Goal: Task Accomplishment & Management: Use online tool/utility

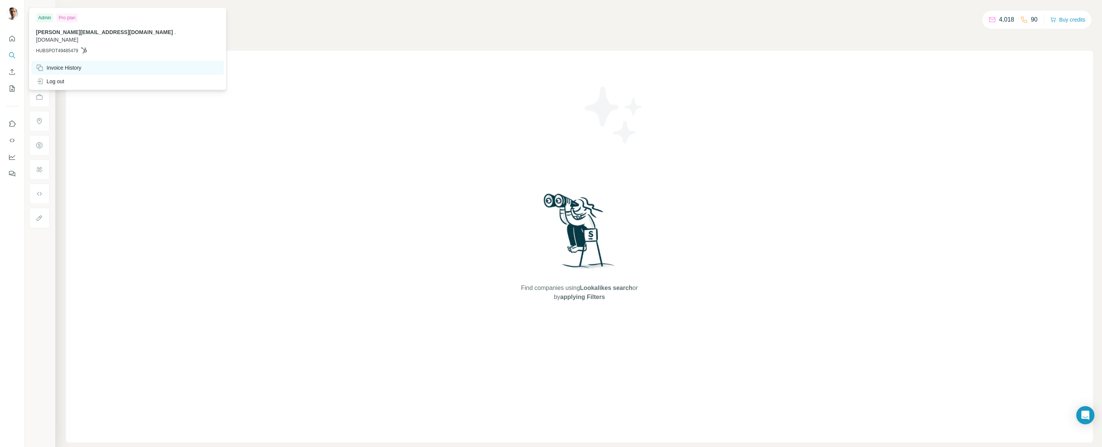
click at [80, 64] on div "Invoice History" at bounding box center [58, 68] width 45 height 8
click at [64, 18] on div "Pro plan" at bounding box center [67, 17] width 22 height 9
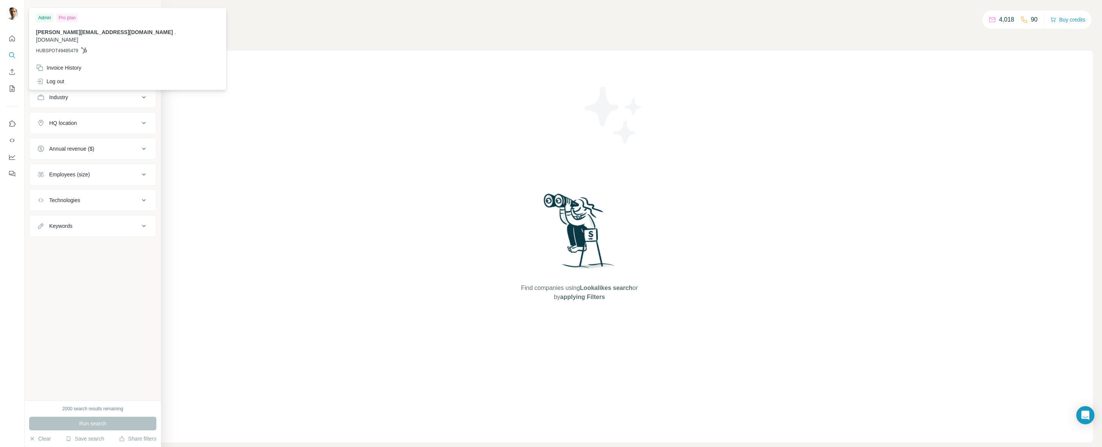
click at [28, 16] on div "New search Hide Company lookalikes Company information Company Industry HQ loca…" at bounding box center [93, 200] width 136 height 400
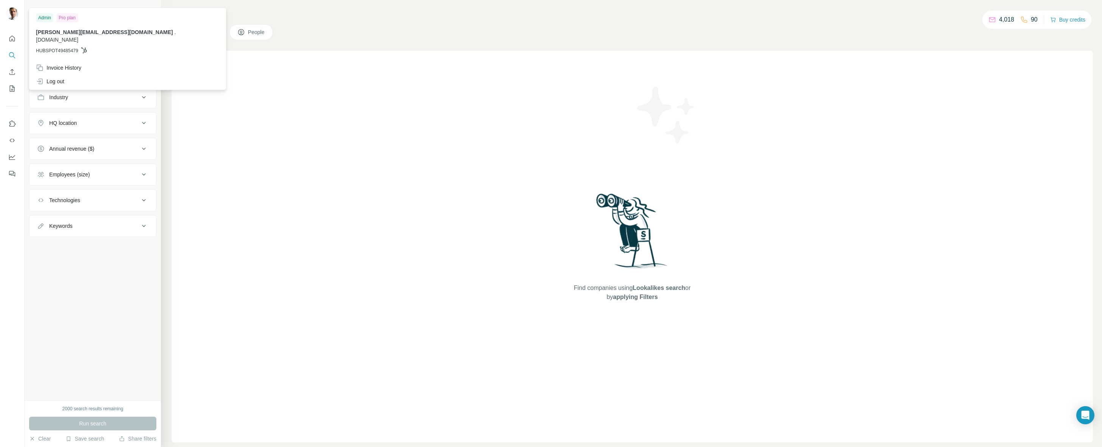
click at [12, 13] on img at bounding box center [12, 14] width 12 height 12
click at [73, 38] on div "jonathan@talentmatched.com . talentmatched.com HUBSPOT49485479" at bounding box center [127, 41] width 183 height 26
click at [64, 20] on div "Pro plan" at bounding box center [67, 17] width 22 height 9
click at [17, 38] on button "Quick start" at bounding box center [12, 39] width 12 height 14
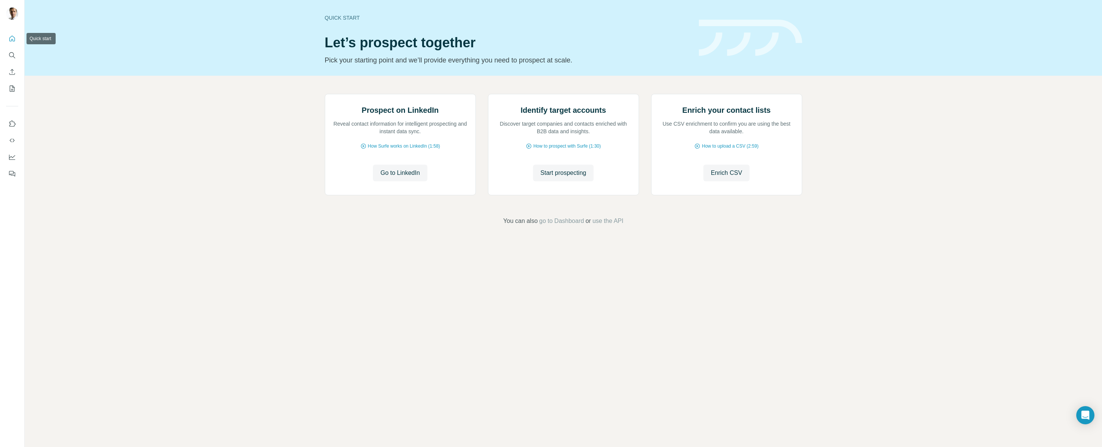
click at [14, 38] on icon "Quick start" at bounding box center [12, 39] width 8 height 8
click at [14, 37] on icon "Quick start" at bounding box center [12, 39] width 8 height 8
click at [11, 124] on icon "Use Surfe on LinkedIn" at bounding box center [12, 124] width 8 height 8
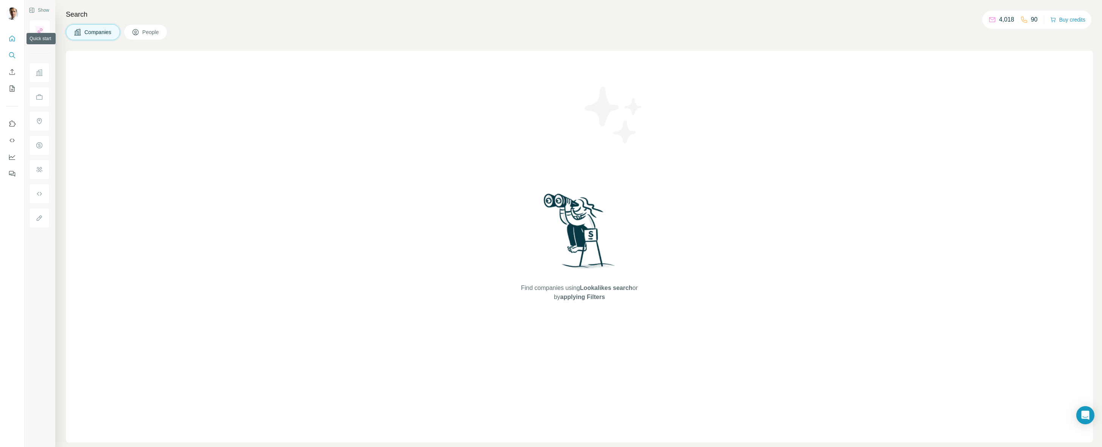
click at [11, 36] on icon "Quick start" at bounding box center [12, 39] width 8 height 8
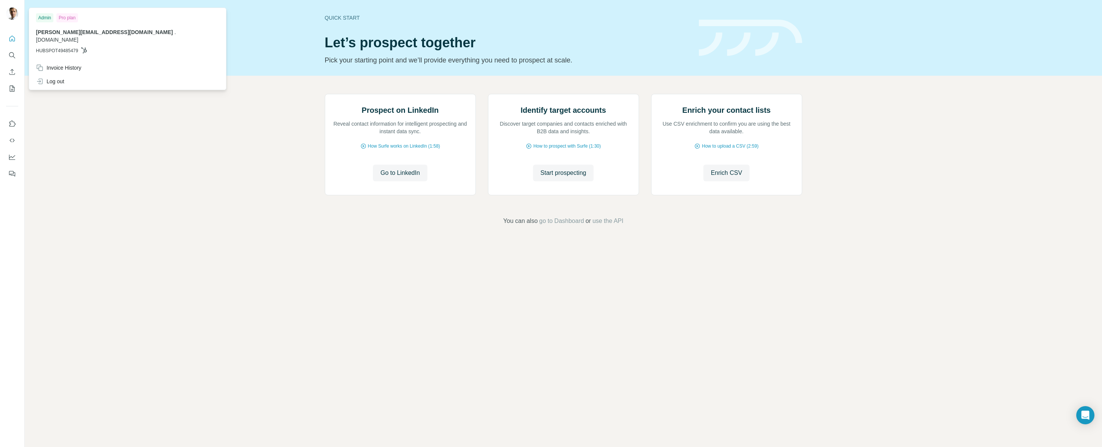
click at [86, 47] on icon at bounding box center [84, 50] width 6 height 6
click at [69, 34] on span "[PERSON_NAME][EMAIL_ADDRESS][DOMAIN_NAME]" at bounding box center [104, 32] width 137 height 6
click at [95, 31] on span "[PERSON_NAME][EMAIL_ADDRESS][DOMAIN_NAME]" at bounding box center [104, 32] width 137 height 6
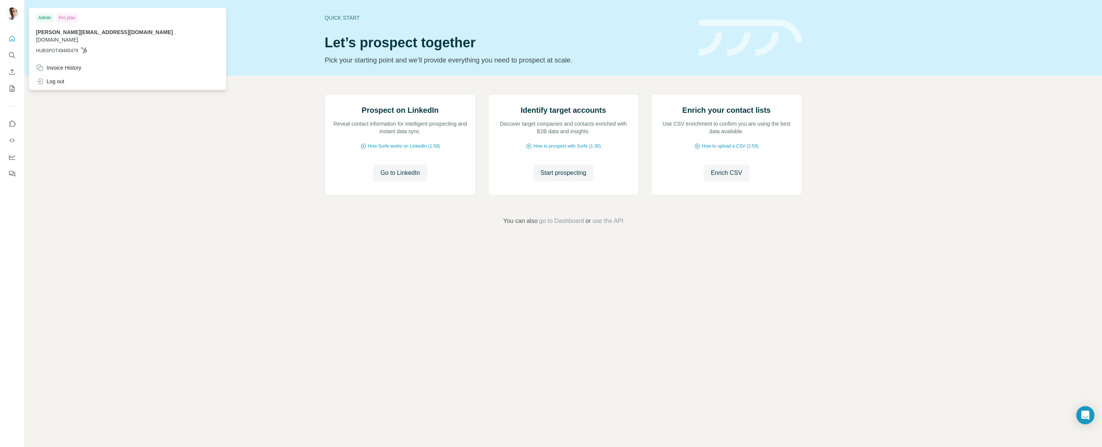
click at [78, 37] on span "[DOMAIN_NAME]" at bounding box center [57, 40] width 42 height 6
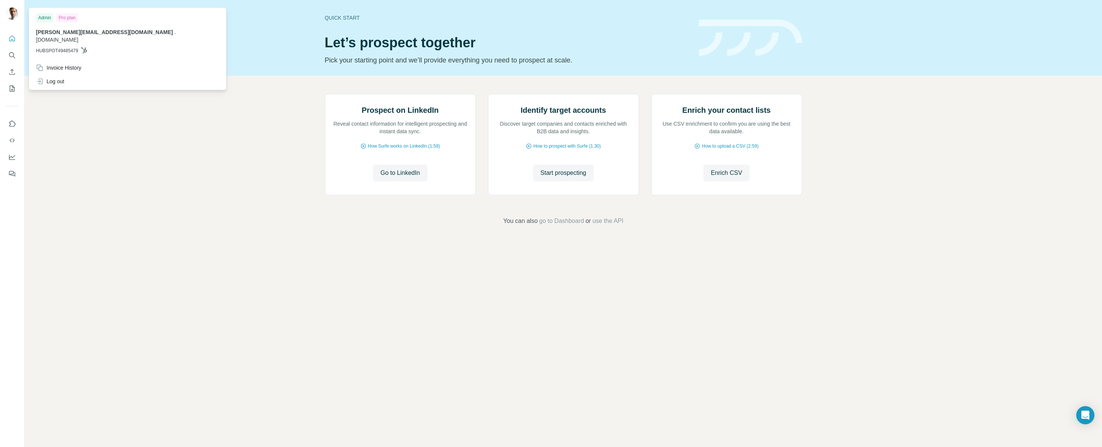
click at [63, 47] on span "HUBSPOT49485479" at bounding box center [57, 50] width 42 height 7
click at [81, 33] on span "[PERSON_NAME][EMAIL_ADDRESS][DOMAIN_NAME]" at bounding box center [104, 32] width 137 height 6
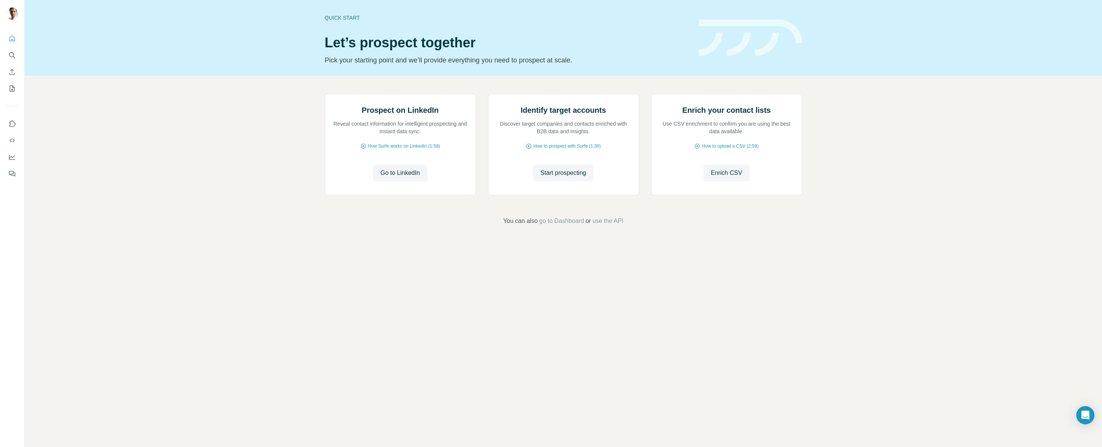
click at [651, 71] on div "Quick start Let’s prospect together Pick your starting point and we’ll provide …" at bounding box center [563, 38] width 1077 height 76
click at [11, 39] on icon "Quick start" at bounding box center [12, 39] width 8 height 8
click at [11, 87] on icon "My lists" at bounding box center [12, 89] width 8 height 8
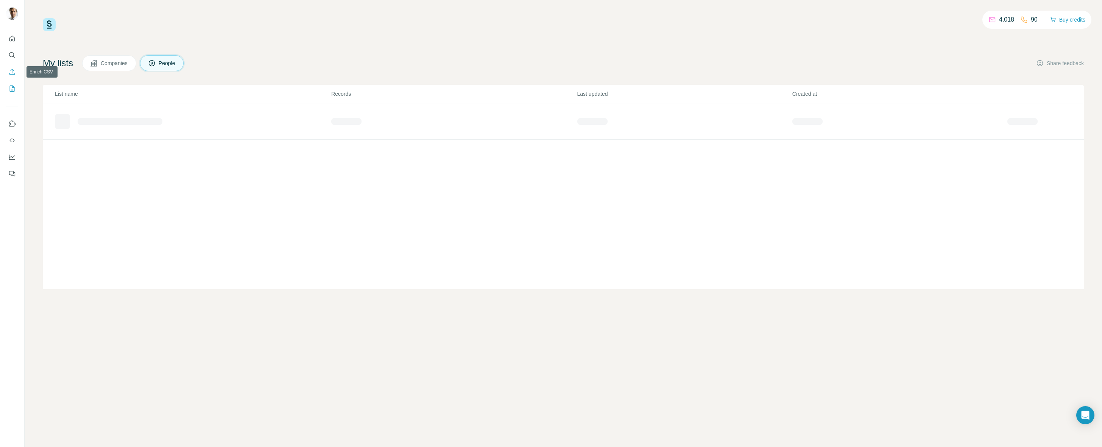
click at [12, 70] on icon "Enrich CSV" at bounding box center [12, 72] width 6 height 6
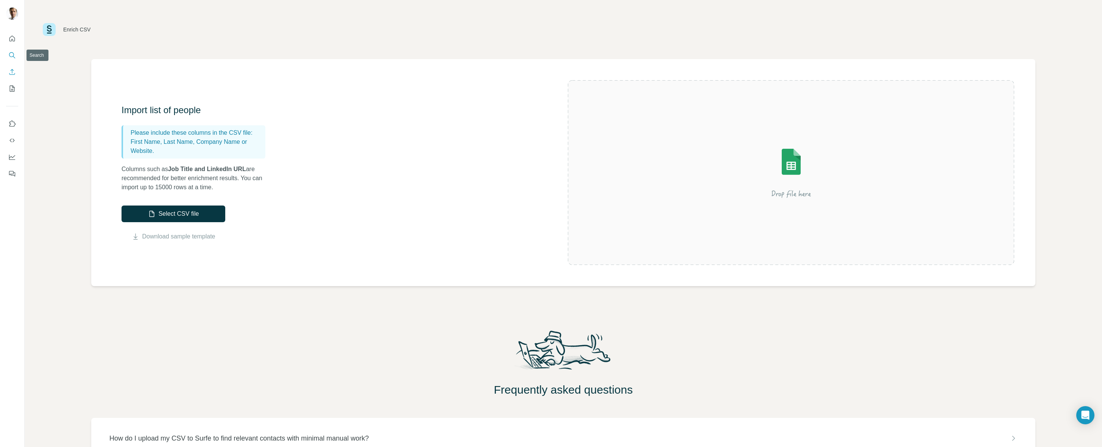
click at [12, 53] on icon "Search" at bounding box center [12, 55] width 8 height 8
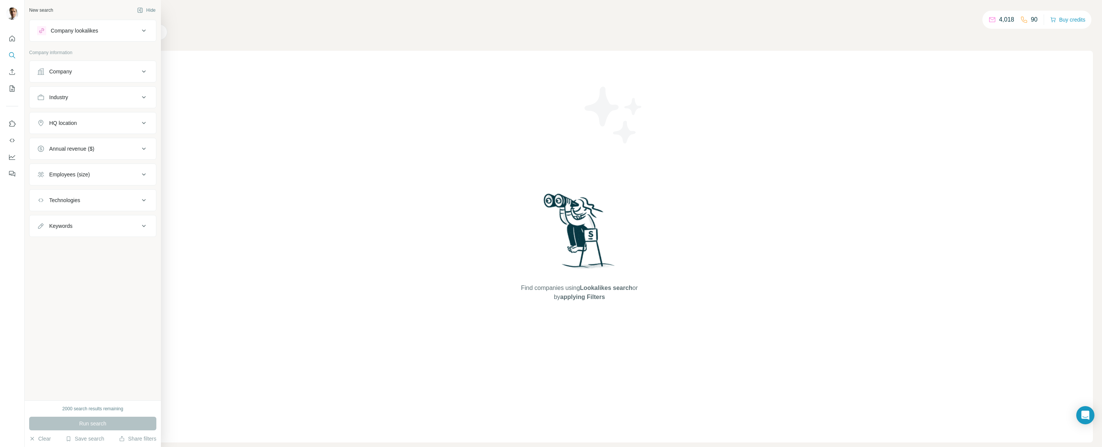
click at [115, 71] on div "Company" at bounding box center [88, 72] width 102 height 8
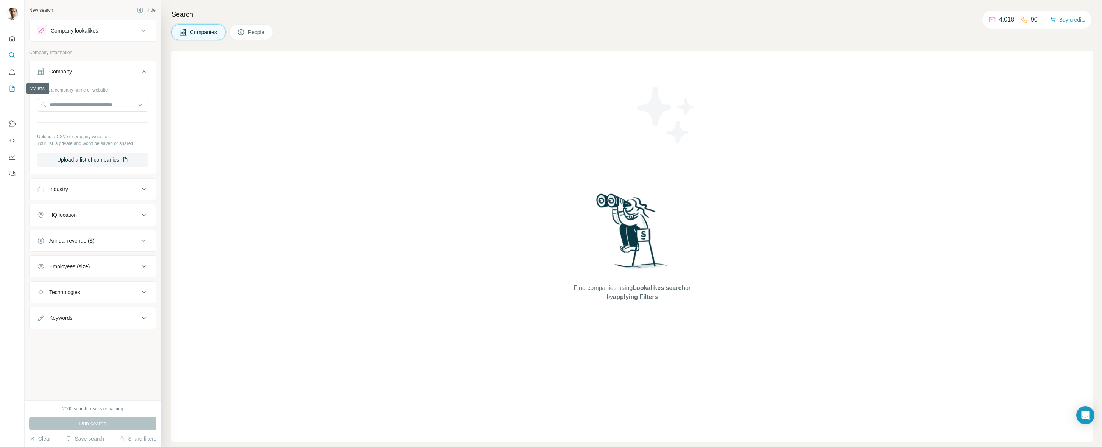
click at [12, 89] on icon "My lists" at bounding box center [13, 88] width 4 height 5
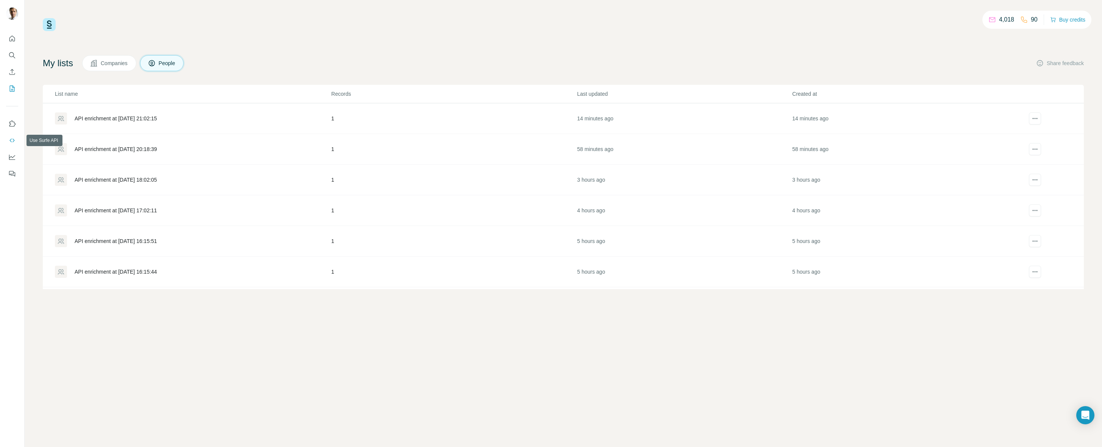
click at [11, 136] on button "Use Surfe API" at bounding box center [12, 141] width 12 height 14
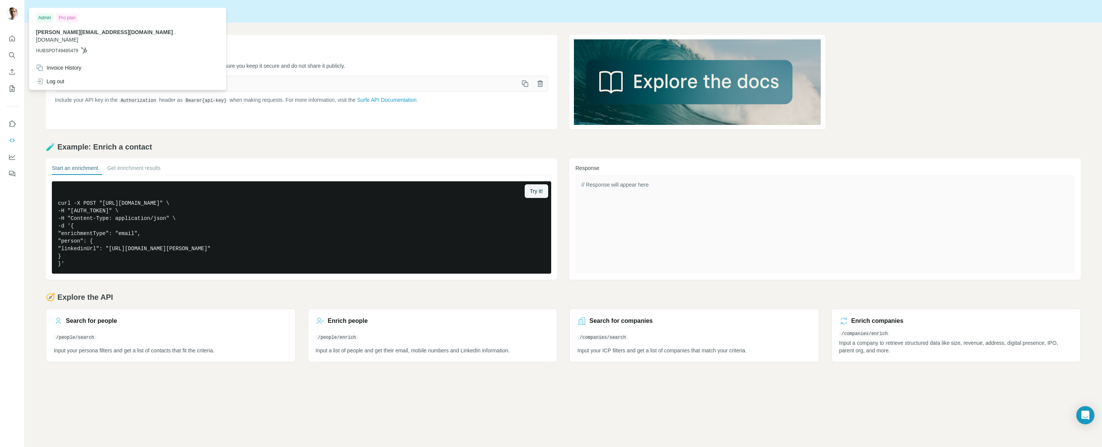
click at [13, 13] on img at bounding box center [12, 14] width 12 height 12
click at [19, 14] on div at bounding box center [13, 14] width 22 height 25
click at [13, 12] on img at bounding box center [12, 14] width 12 height 12
click at [56, 33] on span "[PERSON_NAME][EMAIL_ADDRESS][DOMAIN_NAME]" at bounding box center [104, 32] width 137 height 6
click at [64, 66] on div "Invoice History" at bounding box center [127, 68] width 192 height 14
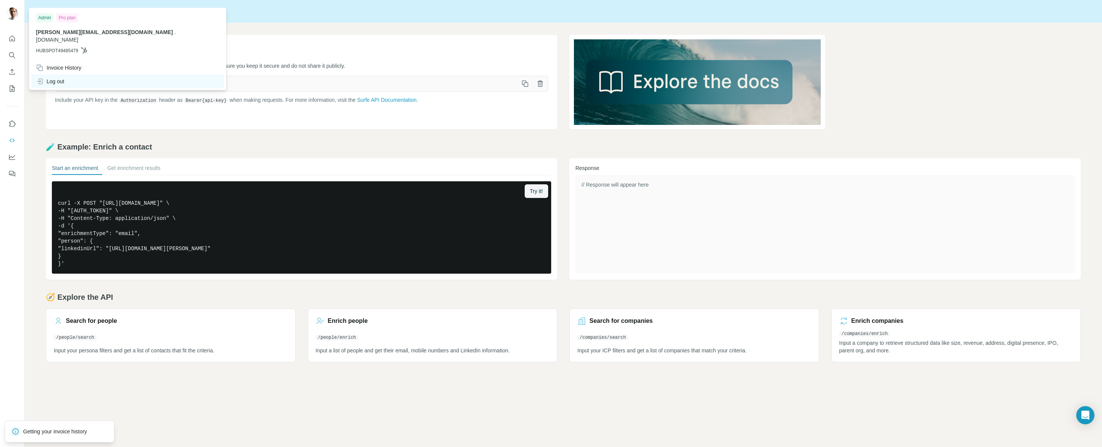
click at [57, 78] on div "Log out" at bounding box center [50, 82] width 28 height 8
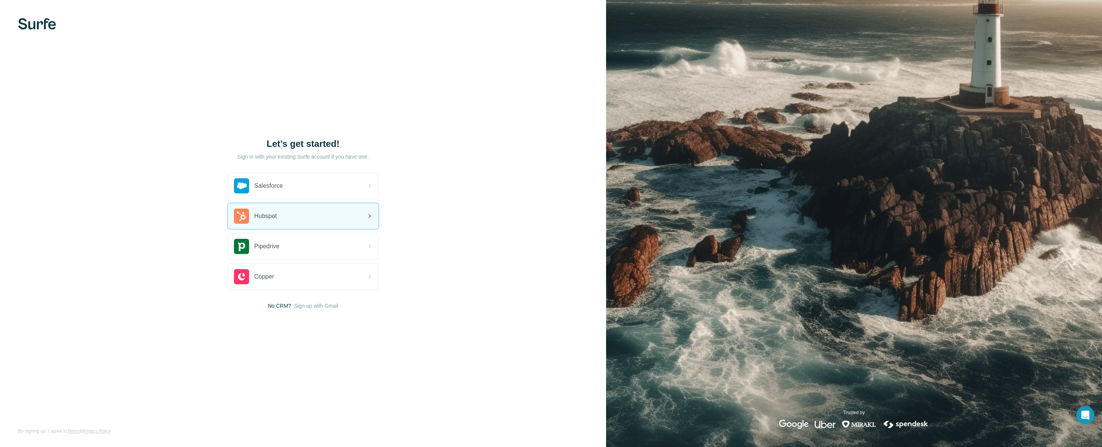
click at [307, 216] on div "Hubspot" at bounding box center [303, 216] width 151 height 26
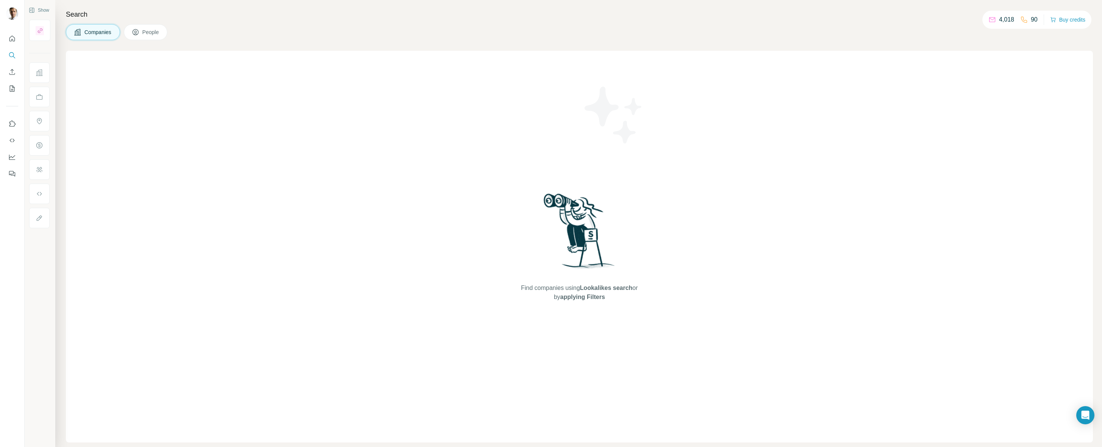
drag, startPoint x: 12, startPoint y: 10, endPoint x: 285, endPoint y: 26, distance: 273.0
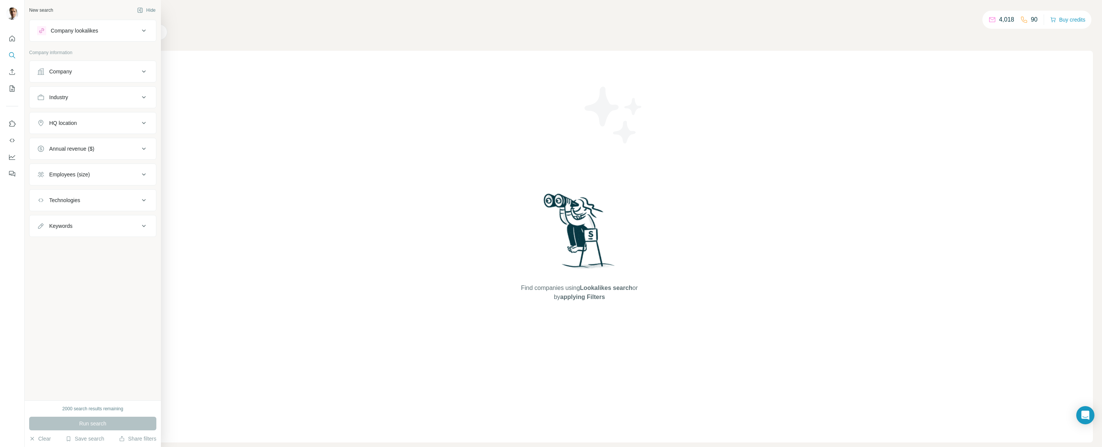
drag, startPoint x: 35, startPoint y: 9, endPoint x: 12, endPoint y: 12, distance: 22.9
click at [12, 12] on img at bounding box center [12, 14] width 12 height 12
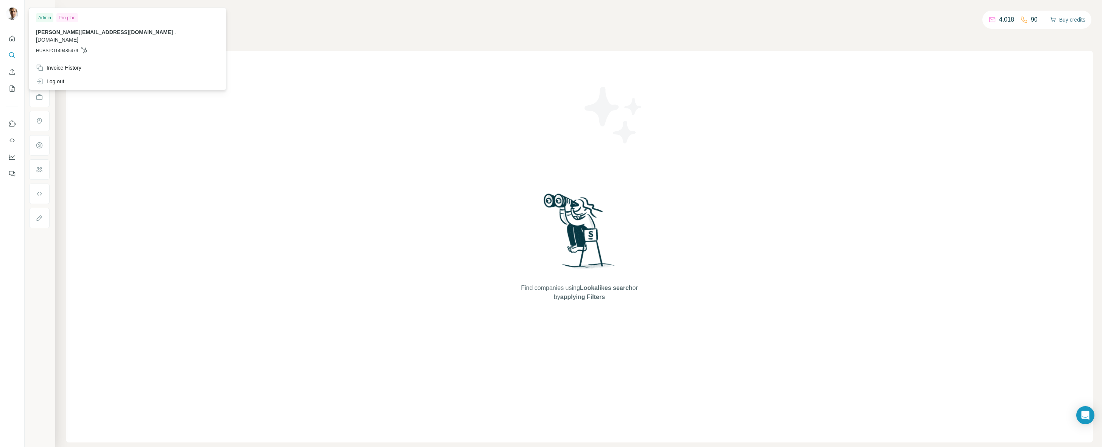
click at [1071, 18] on button "Buy credits" at bounding box center [1067, 19] width 35 height 11
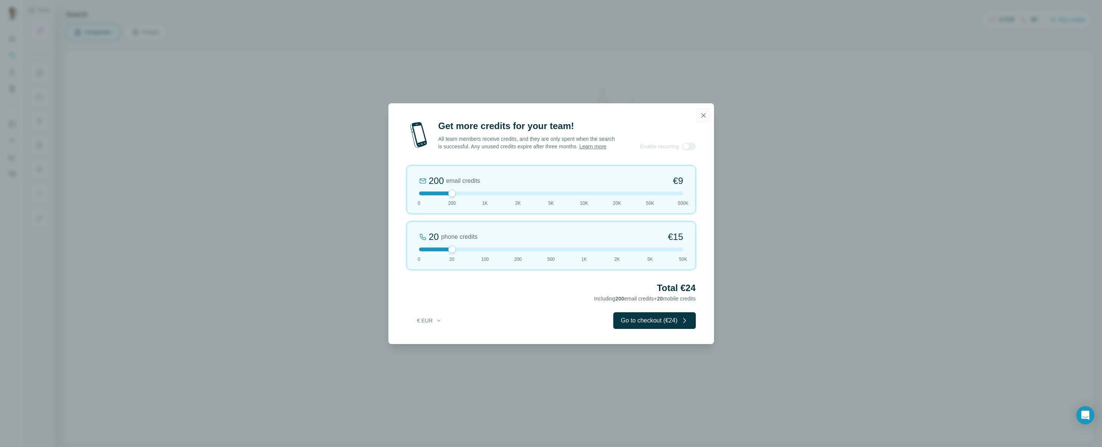
click at [705, 113] on icon "button" at bounding box center [703, 115] width 4 height 4
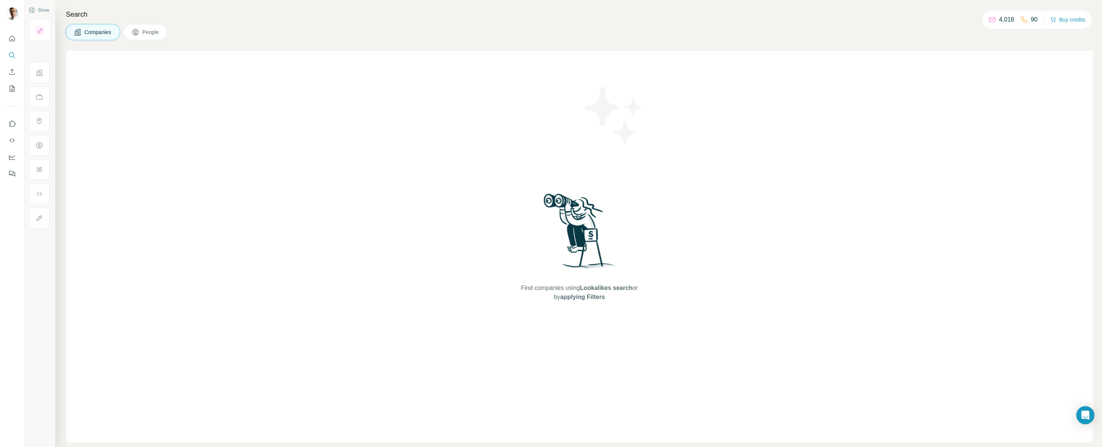
click at [975, 21] on div "Search Companies People Find companies using Lookalikes search or by applying F…" at bounding box center [578, 223] width 1047 height 447
click at [1000, 18] on p "4,018" at bounding box center [1006, 19] width 15 height 9
click at [11, 157] on icon "Dashboard" at bounding box center [12, 157] width 8 height 8
